Goal: Navigation & Orientation: Find specific page/section

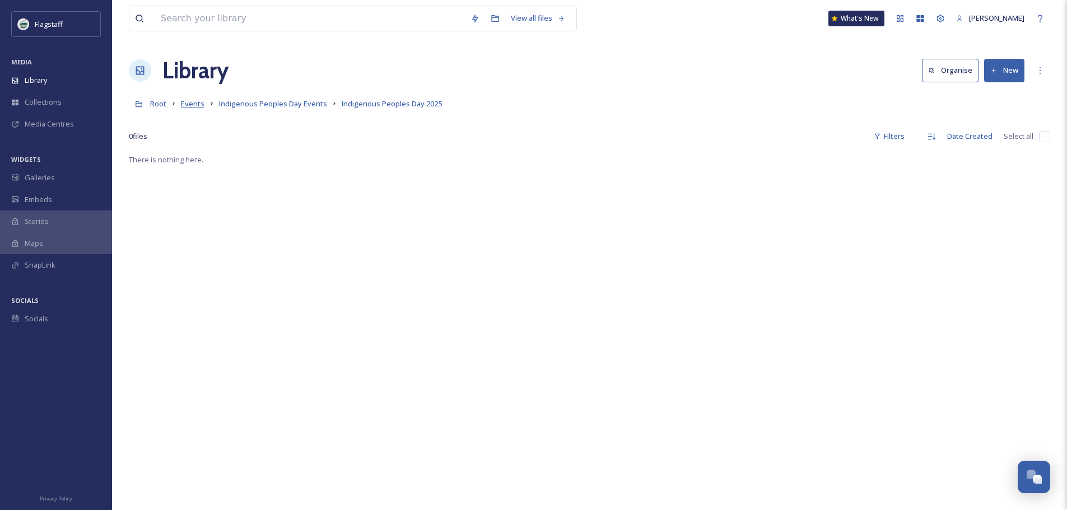
click at [201, 107] on span "Events" at bounding box center [193, 104] width 24 height 10
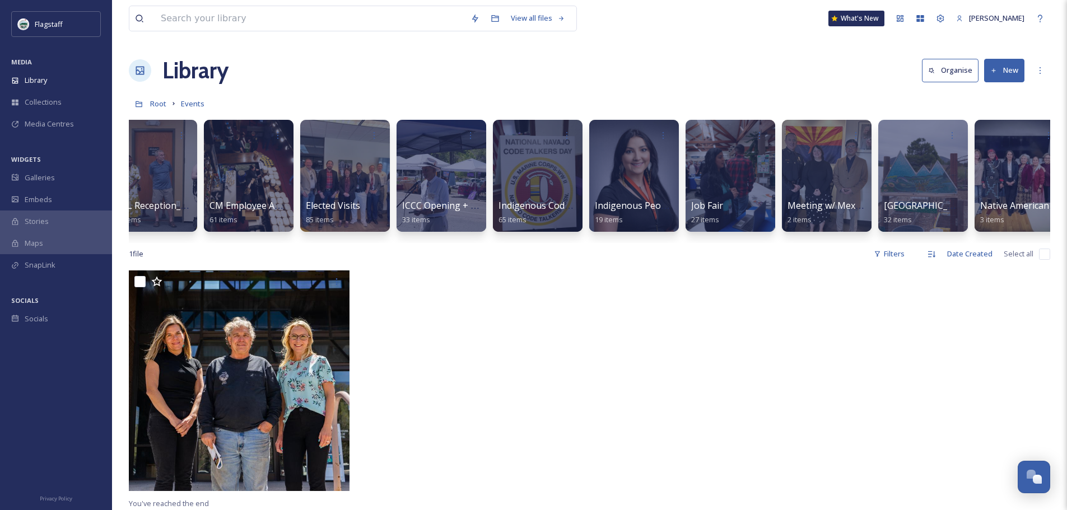
scroll to position [0, 559]
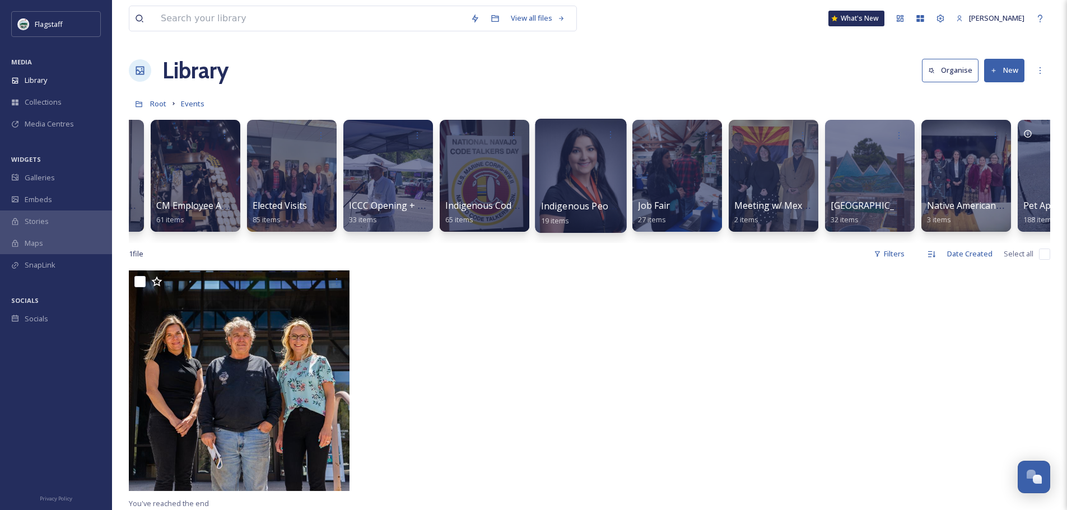
click at [573, 190] on div at bounding box center [580, 176] width 91 height 114
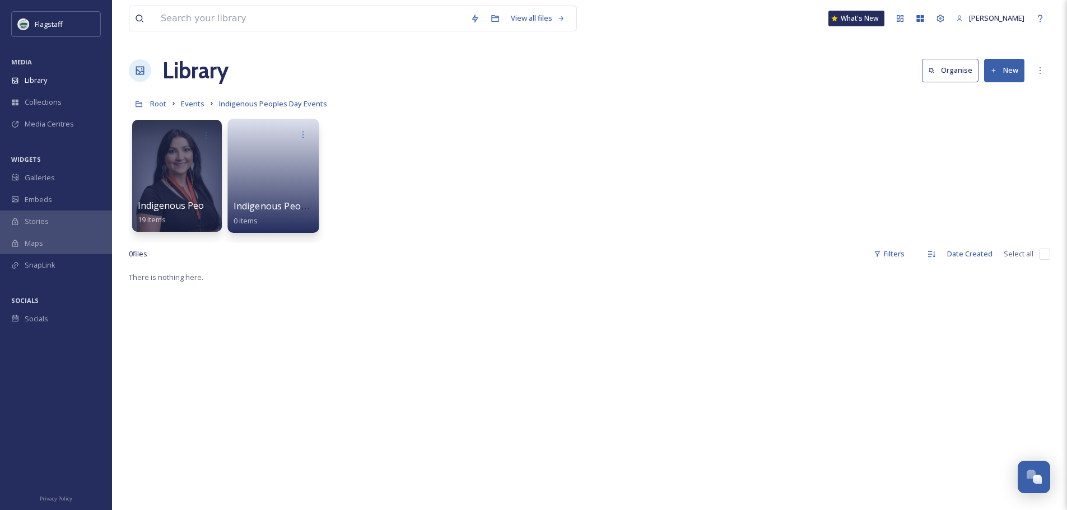
click at [284, 170] on link at bounding box center [273, 172] width 80 height 54
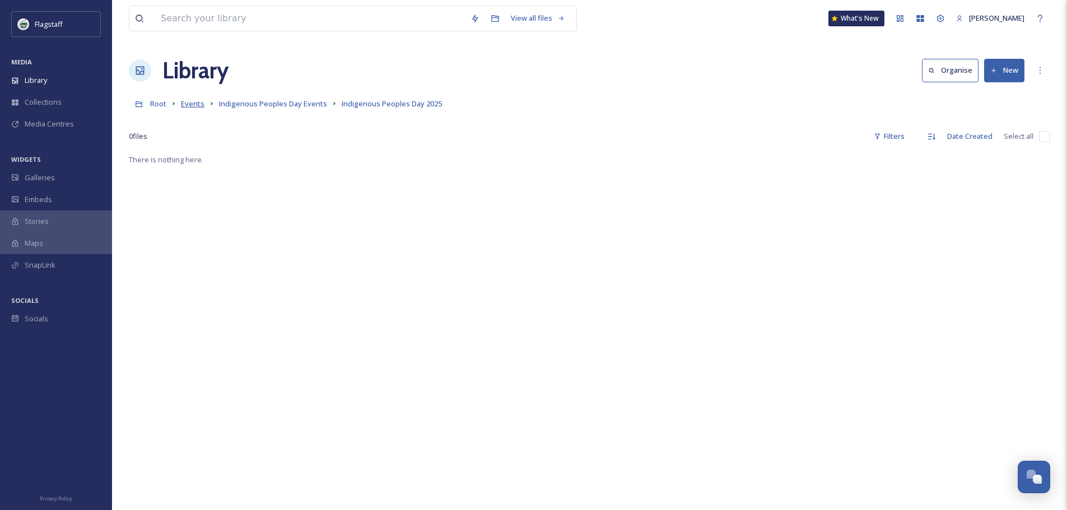
click at [191, 106] on span "Events" at bounding box center [193, 104] width 24 height 10
